Goal: Task Accomplishment & Management: Manage account settings

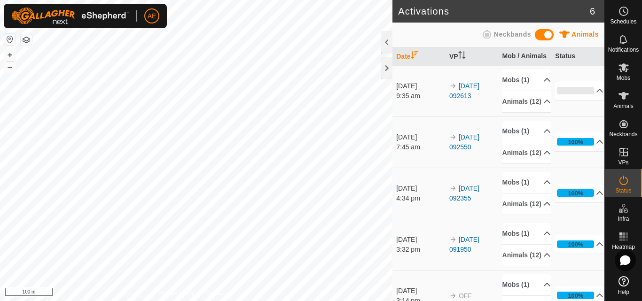
scroll to position [70, 0]
click at [9, 55] on button "+" at bounding box center [9, 54] width 11 height 11
click at [486, 38] on icon at bounding box center [487, 34] width 8 height 8
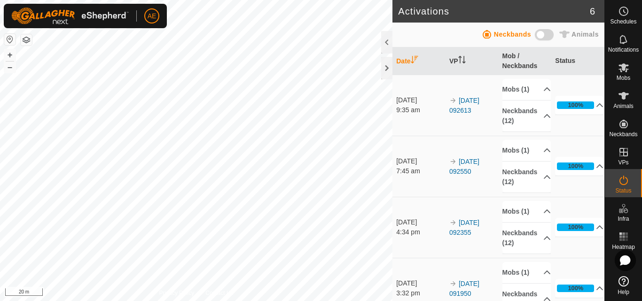
click at [486, 37] on icon at bounding box center [487, 34] width 8 height 8
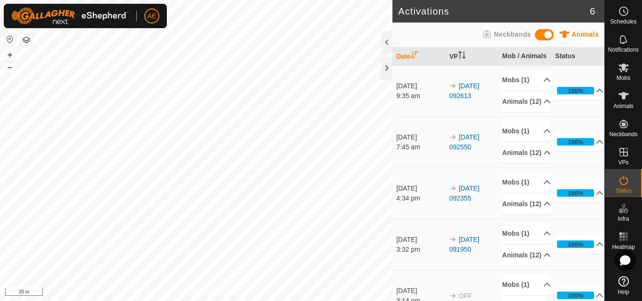
click at [581, 36] on span "Animals" at bounding box center [585, 35] width 27 height 8
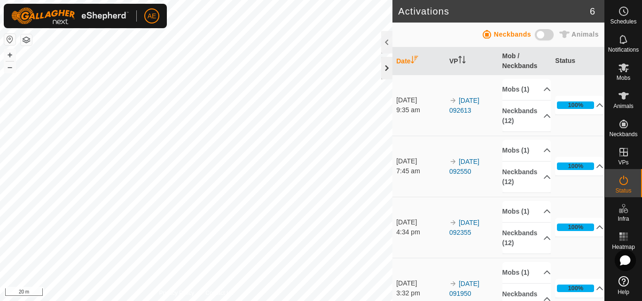
click at [388, 67] on div at bounding box center [386, 68] width 11 height 23
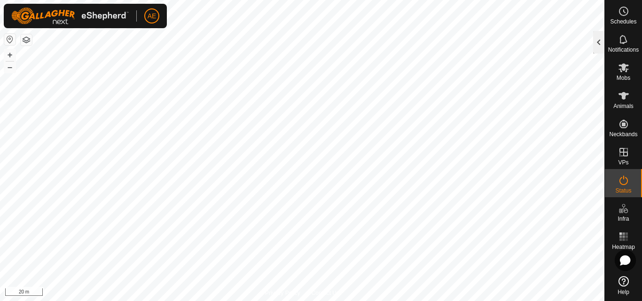
click at [596, 42] on div at bounding box center [598, 42] width 11 height 23
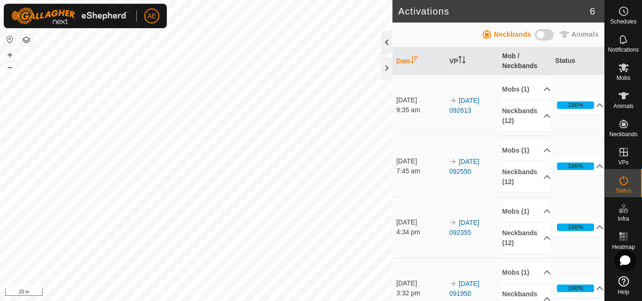
click at [388, 43] on div at bounding box center [386, 42] width 11 height 23
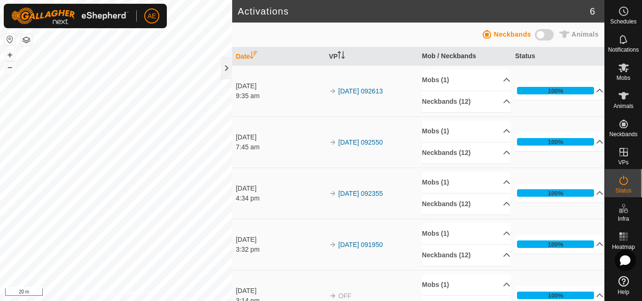
click at [552, 35] on span at bounding box center [544, 34] width 19 height 11
click at [489, 37] on icon at bounding box center [486, 34] width 11 height 11
click at [550, 39] on span at bounding box center [544, 34] width 19 height 11
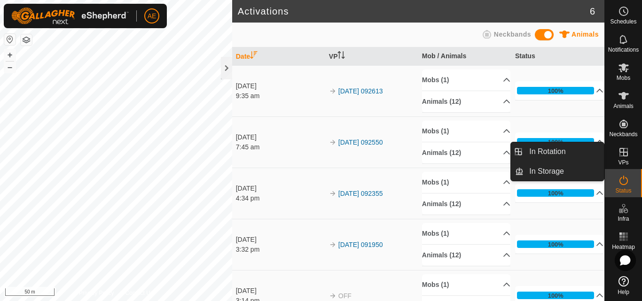
click at [626, 162] on span "VPs" at bounding box center [623, 163] width 10 height 6
click at [574, 174] on link "In Storage" at bounding box center [564, 171] width 80 height 19
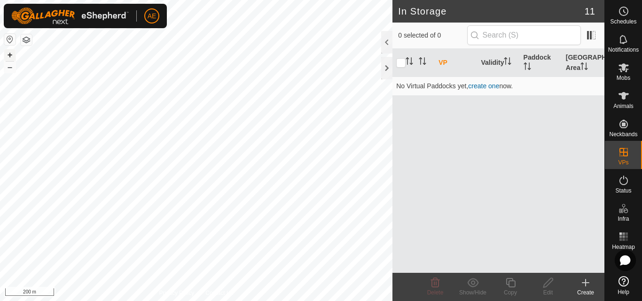
click at [14, 55] on button "+" at bounding box center [9, 54] width 11 height 11
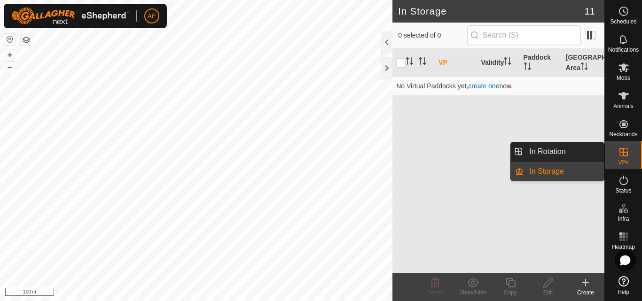
click at [555, 177] on link "In Storage" at bounding box center [564, 171] width 80 height 19
click at [549, 157] on link "In Rotation" at bounding box center [564, 151] width 80 height 19
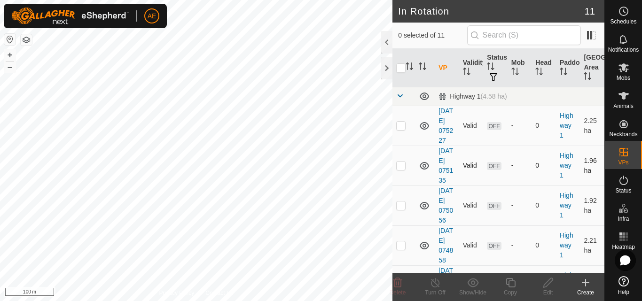
checkbox input "true"
click at [548, 292] on div "Edit" at bounding box center [548, 293] width 38 height 8
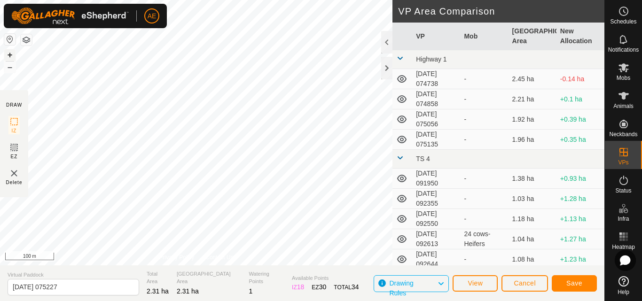
click at [9, 55] on button "+" at bounding box center [9, 54] width 11 height 11
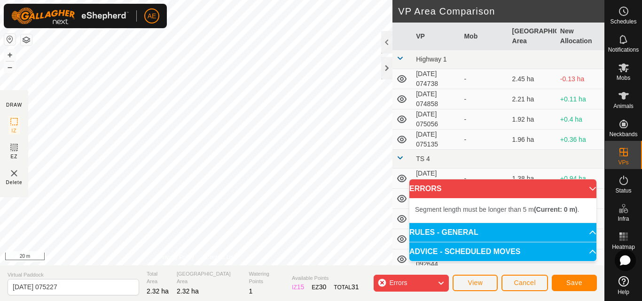
click at [440, 282] on icon at bounding box center [441, 283] width 8 height 12
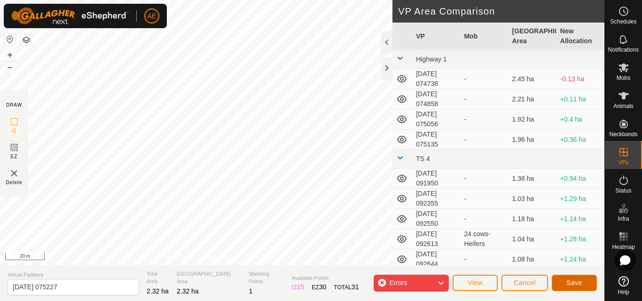
click at [570, 283] on span "Save" at bounding box center [574, 283] width 16 height 8
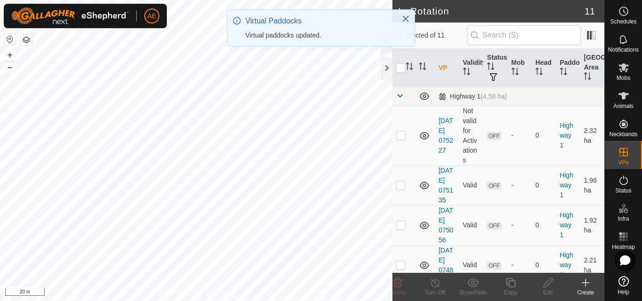
checkbox input "true"
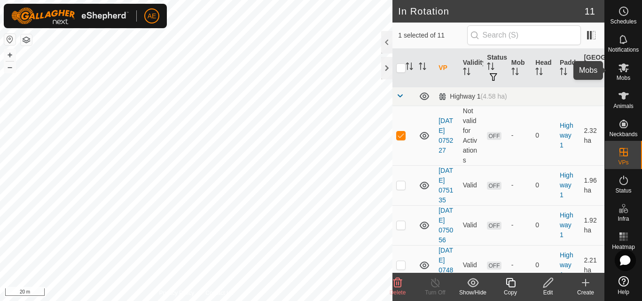
click at [627, 77] on span "Mobs" at bounding box center [624, 78] width 14 height 6
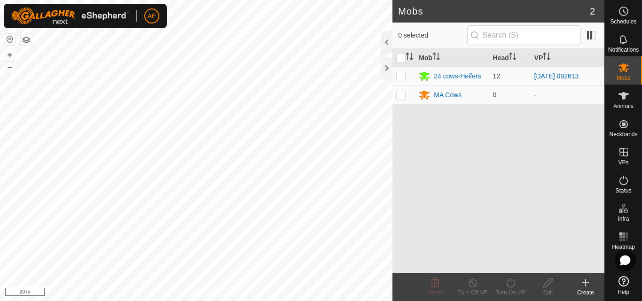
click at [9, 42] on button "button" at bounding box center [9, 39] width 11 height 11
